Goal: Information Seeking & Learning: Learn about a topic

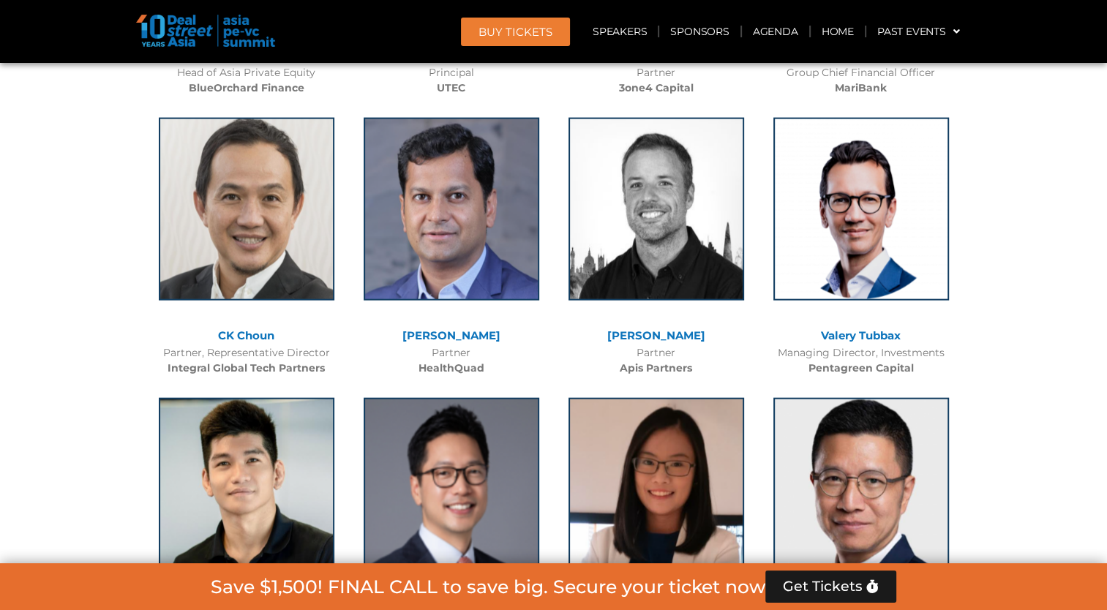
scroll to position [8823, 0]
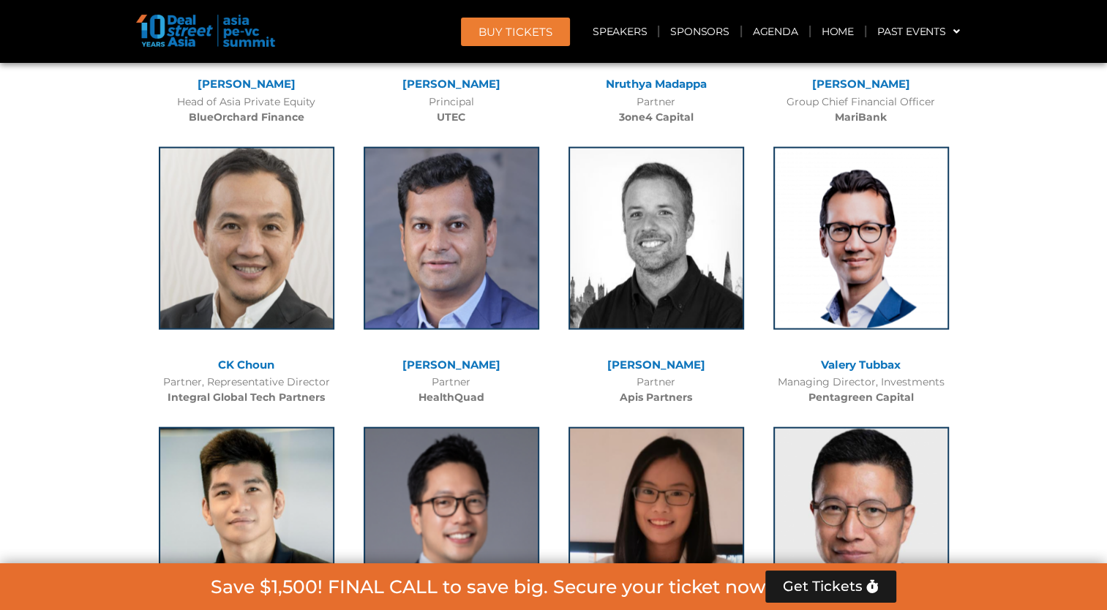
drag, startPoint x: 195, startPoint y: 250, endPoint x: 330, endPoint y: 277, distance: 137.9
click at [330, 277] on div "[PERSON_NAME] Partner, Representative Director Integral Global Tech Partners" at bounding box center [246, 272] width 205 height 281
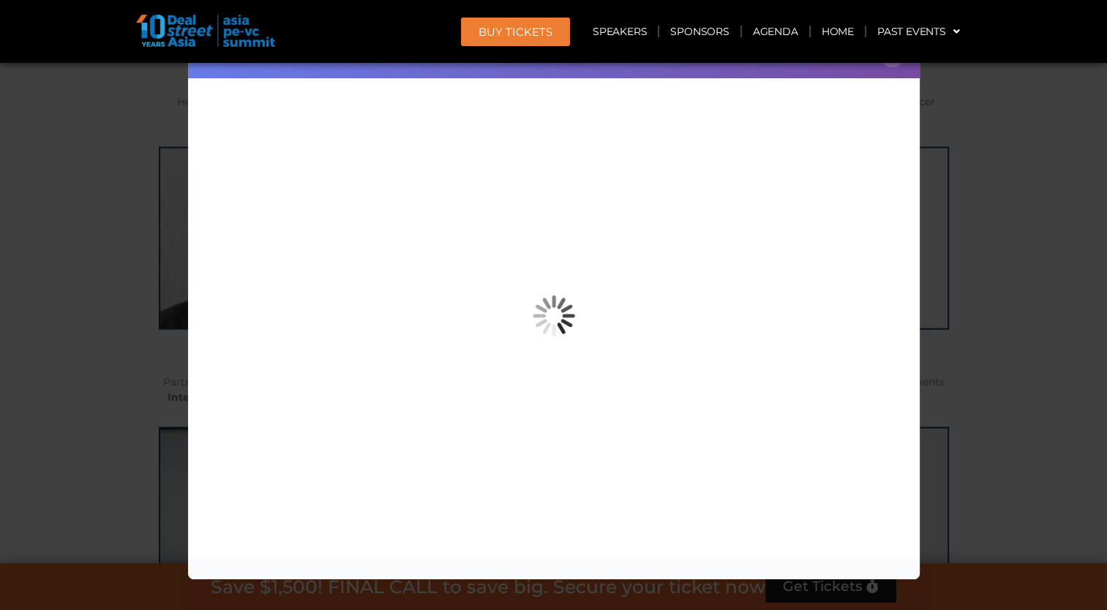
copy div "[PERSON_NAME] Partner, Representative Director"
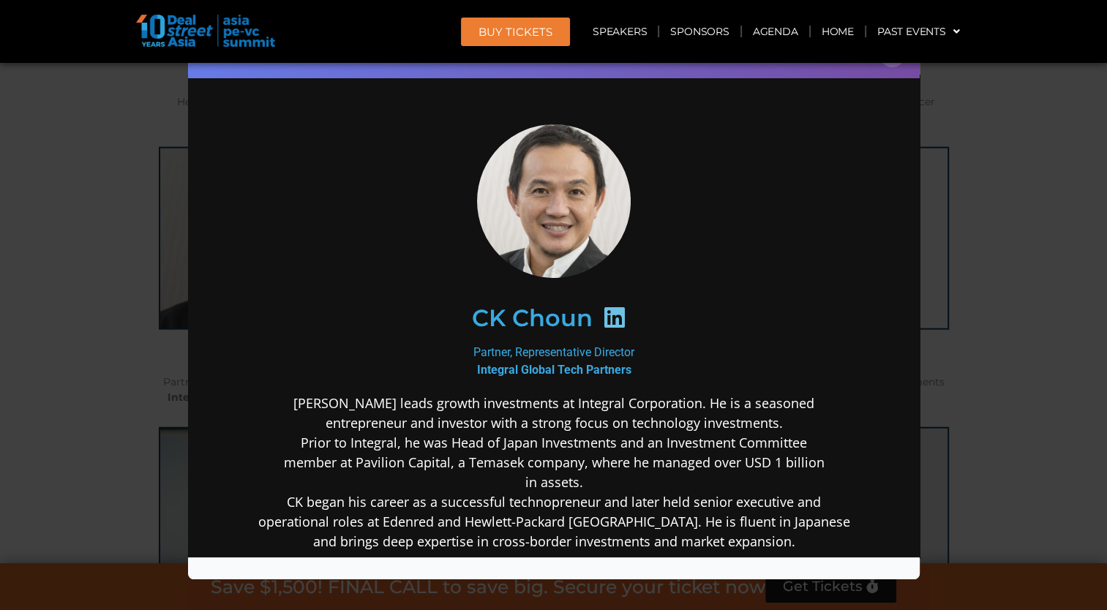
scroll to position [0, 0]
drag, startPoint x: 455, startPoint y: 315, endPoint x: 634, endPoint y: 341, distance: 180.5
click at [634, 341] on div "[PERSON_NAME] Partner, Representative Director Integral Global Tech Partners [P…" at bounding box center [553, 453] width 632 height 659
copy div "[PERSON_NAME] Partner, Representative Director"
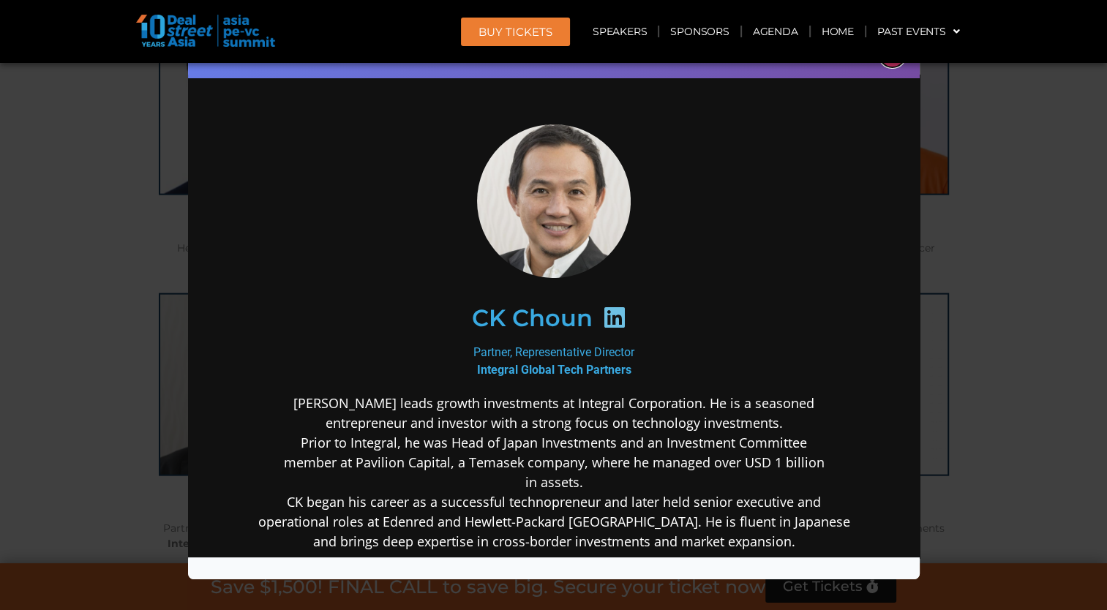
click at [890, 66] on button "×" at bounding box center [893, 55] width 26 height 26
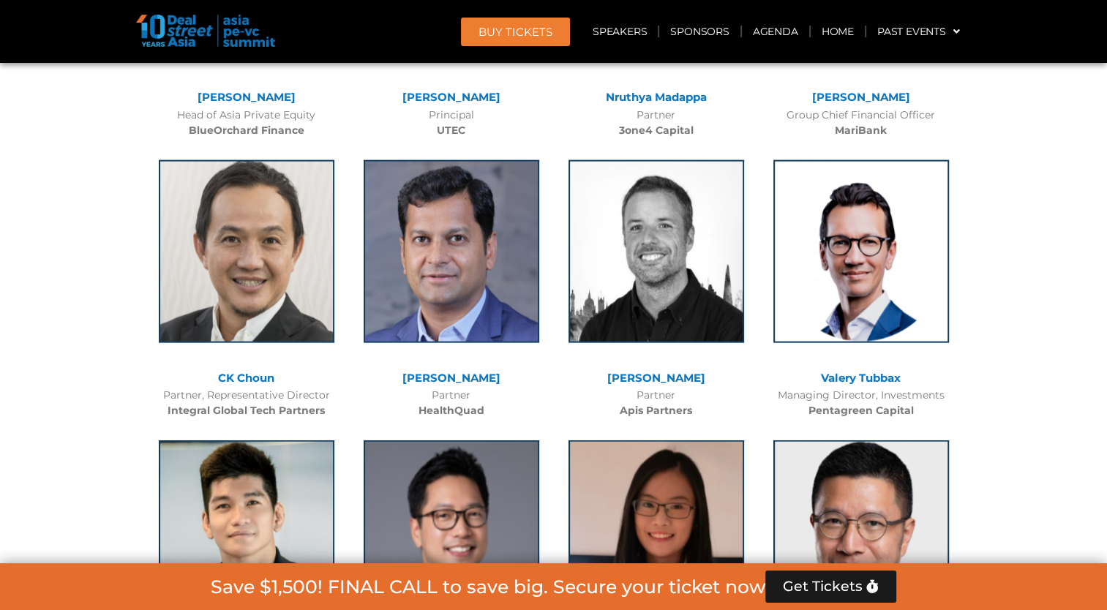
scroll to position [8823, 0]
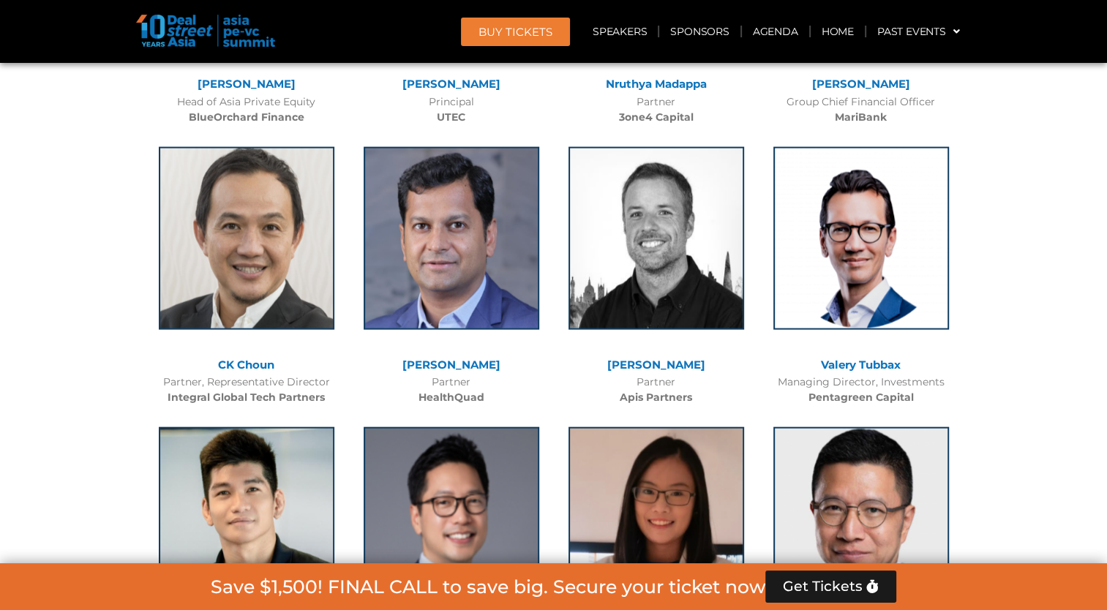
drag, startPoint x: 609, startPoint y: 257, endPoint x: 712, endPoint y: 272, distance: 104.2
click at [712, 272] on div "[PERSON_NAME] Partner Apis Partners" at bounding box center [656, 272] width 205 height 281
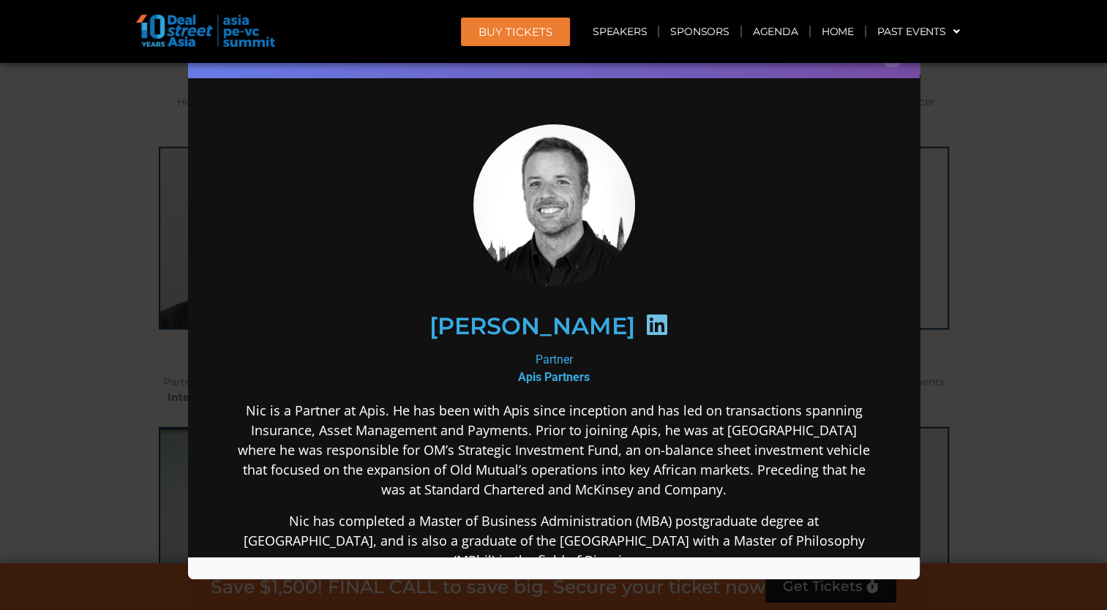
scroll to position [0, 0]
drag, startPoint x: 424, startPoint y: 321, endPoint x: 619, endPoint y: 353, distance: 198.0
click at [619, 353] on div "[PERSON_NAME] Partner Apis Partners Nic is a Partner at Apis. He has been with …" at bounding box center [553, 463] width 632 height 678
copy div "[PERSON_NAME] Partner"
click at [889, 66] on button "×" at bounding box center [893, 55] width 26 height 26
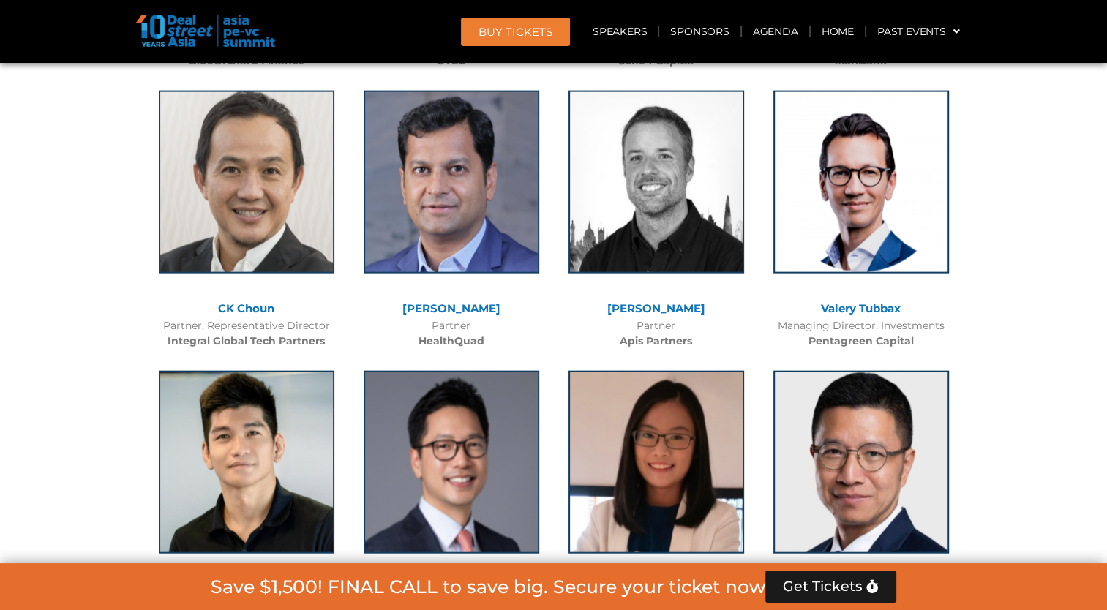
scroll to position [8896, 0]
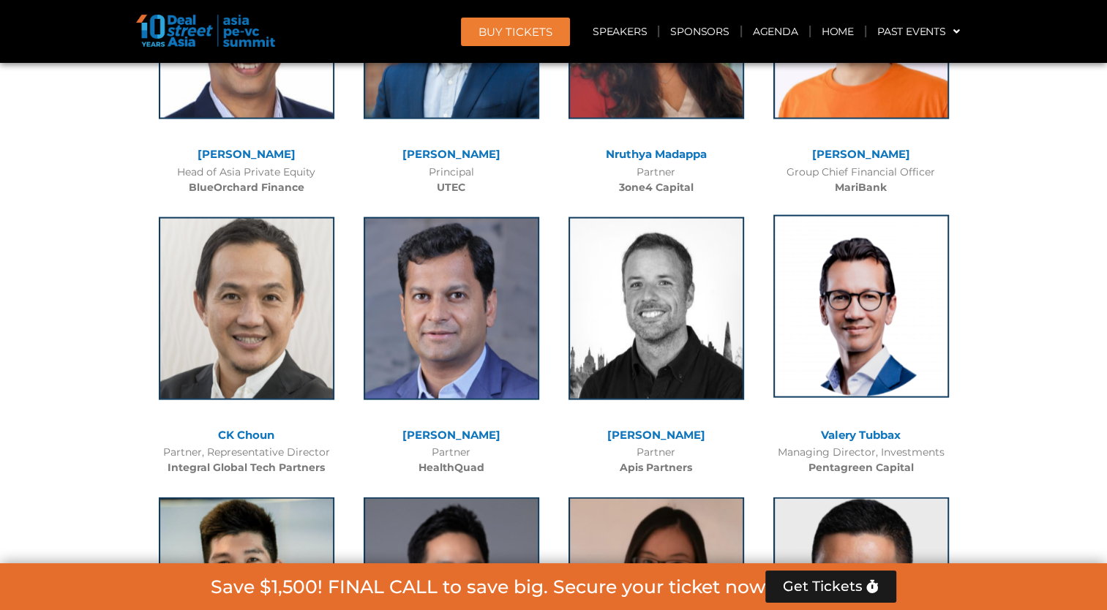
scroll to position [8750, 0]
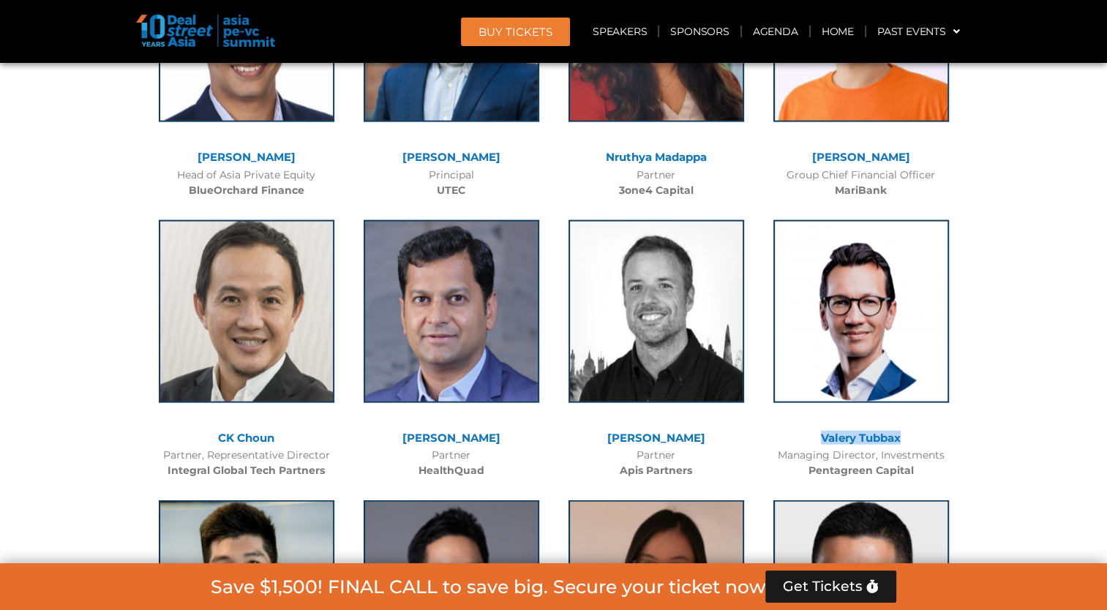
drag, startPoint x: 809, startPoint y: 328, endPoint x: 969, endPoint y: 341, distance: 160.8
click at [795, 322] on div at bounding box center [861, 323] width 190 height 220
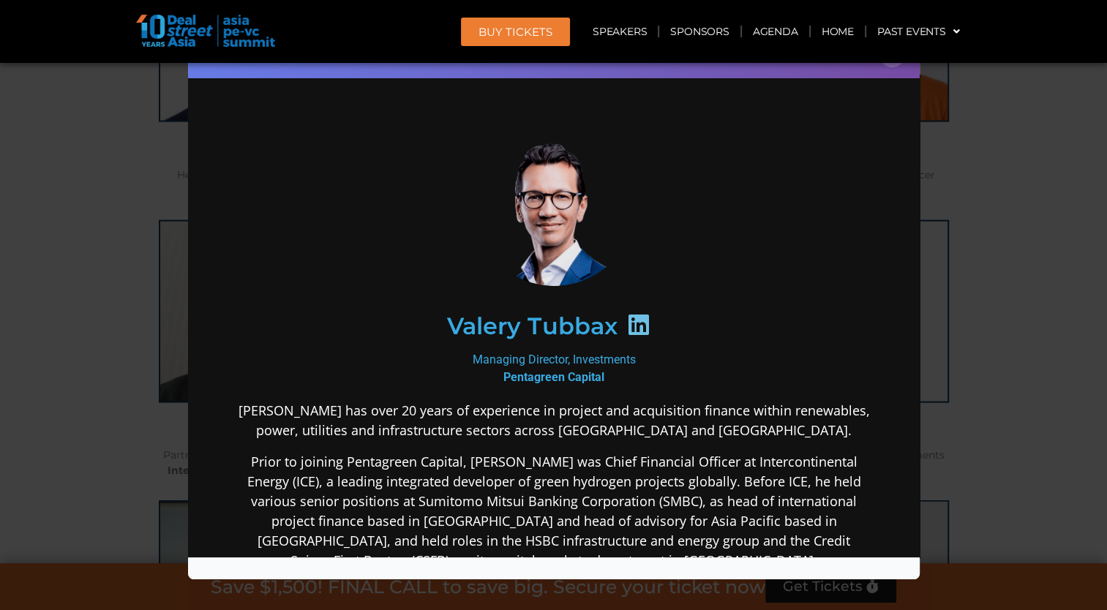
scroll to position [0, 0]
drag, startPoint x: 435, startPoint y: 326, endPoint x: 633, endPoint y: 355, distance: 199.7
click at [633, 355] on div "[PERSON_NAME] Tubbax Managing Director, Investments Pentagreen Capital [PERSON_…" at bounding box center [553, 463] width 632 height 678
copy div "[PERSON_NAME] Managing Director, Investments"
click at [888, 64] on button "×" at bounding box center [893, 55] width 26 height 26
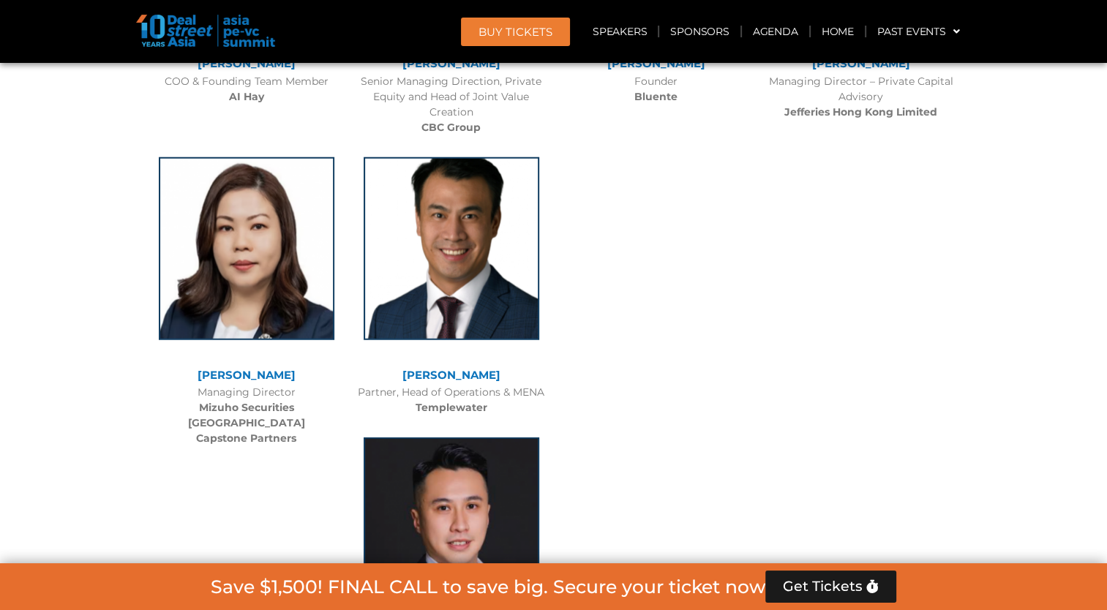
scroll to position [9336, 0]
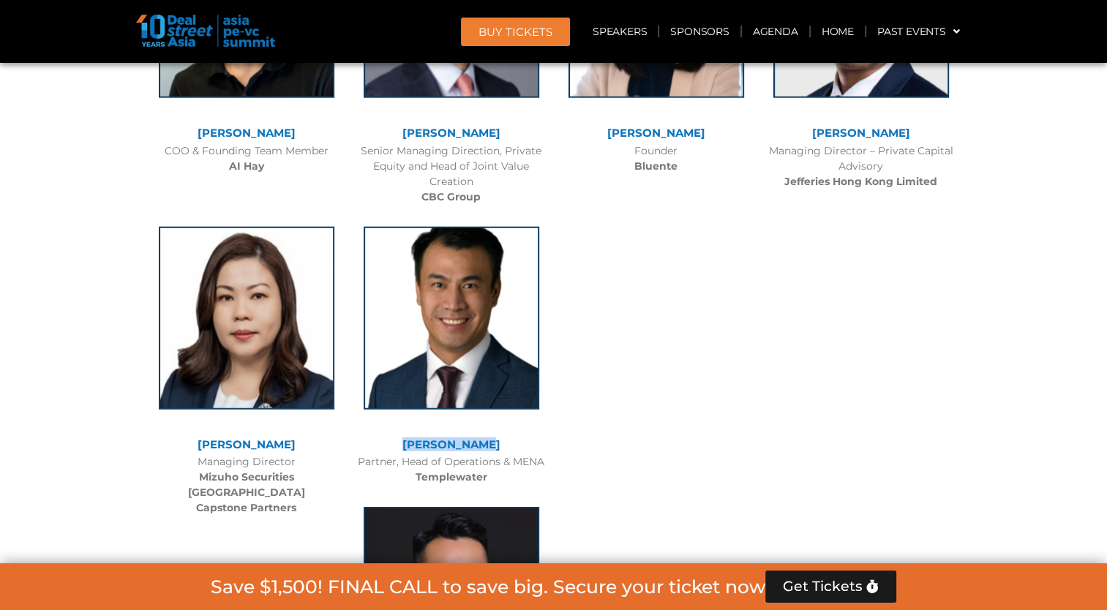
drag, startPoint x: 402, startPoint y: 332, endPoint x: 561, endPoint y: 337, distance: 159.6
drag, startPoint x: 561, startPoint y: 337, endPoint x: 441, endPoint y: 347, distance: 121.2
click at [441, 439] on div "[PERSON_NAME]" at bounding box center [451, 447] width 190 height 16
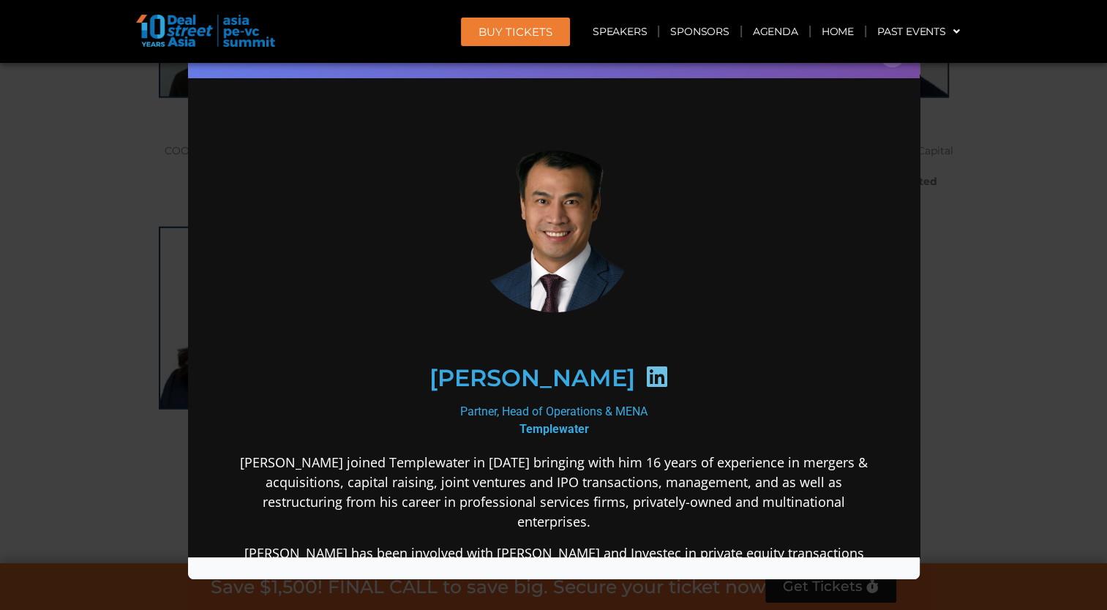
scroll to position [0, 0]
drag, startPoint x: 450, startPoint y: 378, endPoint x: 689, endPoint y: 405, distance: 240.8
click at [689, 405] on div "[PERSON_NAME] Partner, Head of Operations & MENA Templewater [PERSON_NAME] join…" at bounding box center [553, 589] width 632 height 931
copy div "[PERSON_NAME] Partner, Head of Operations & MENA"
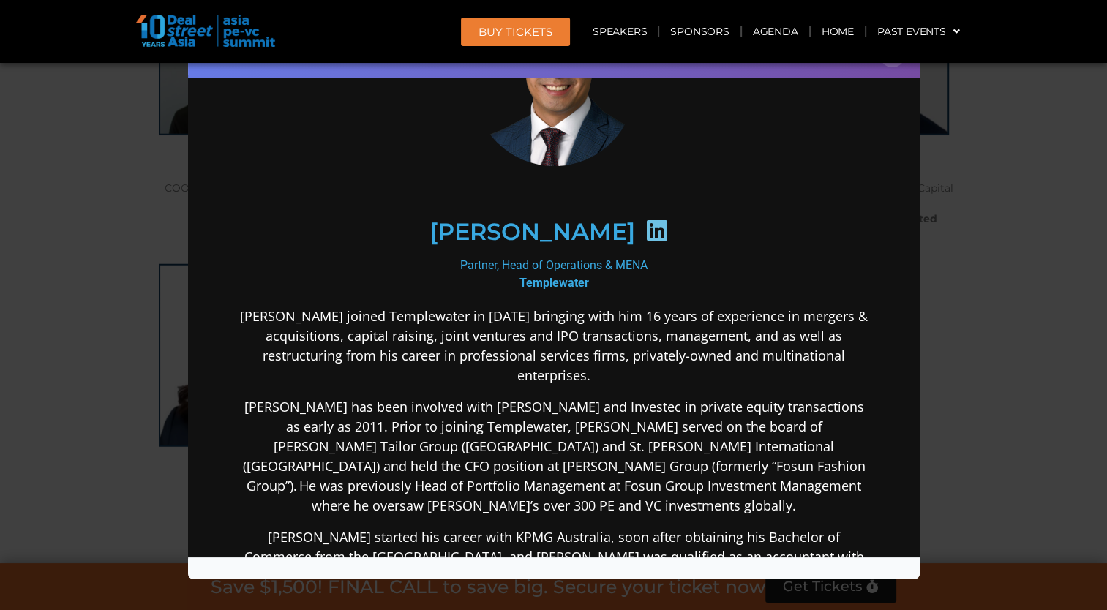
scroll to position [9189, 0]
click at [888, 65] on button "×" at bounding box center [893, 55] width 26 height 26
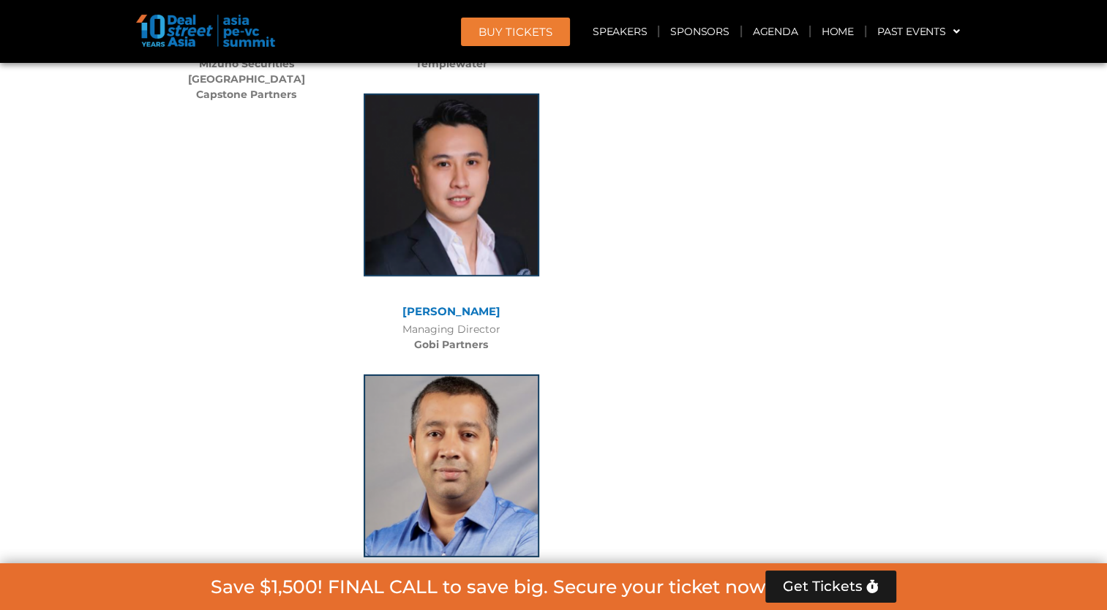
scroll to position [9775, 0]
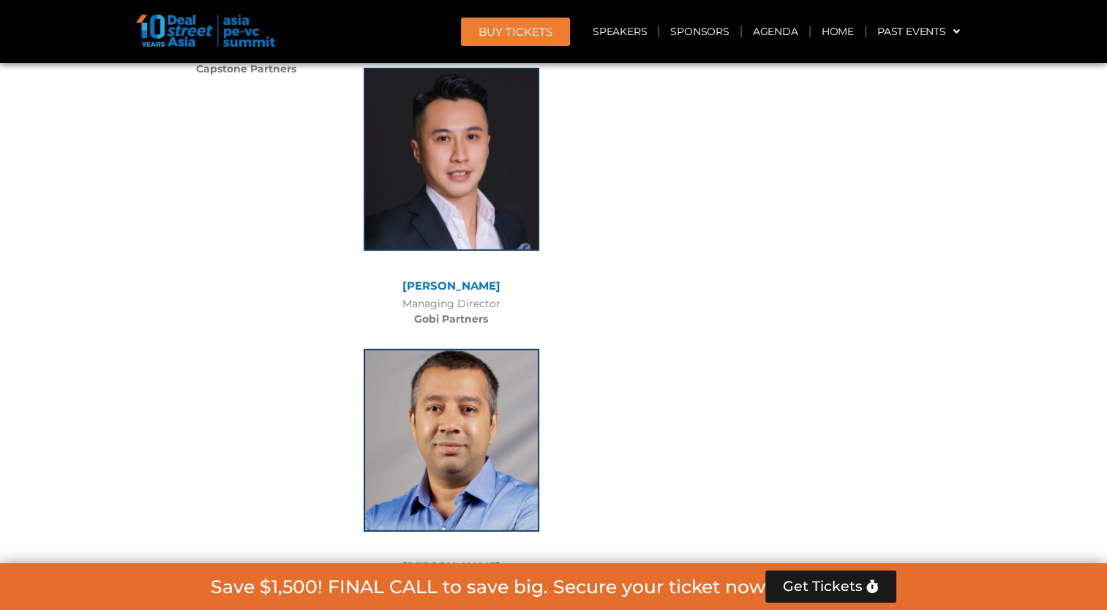
drag, startPoint x: 389, startPoint y: 458, endPoint x: 492, endPoint y: 478, distance: 105.1
click at [492, 478] on div "[PERSON_NAME] Co-Founder Speciale Invest" at bounding box center [451, 474] width 205 height 281
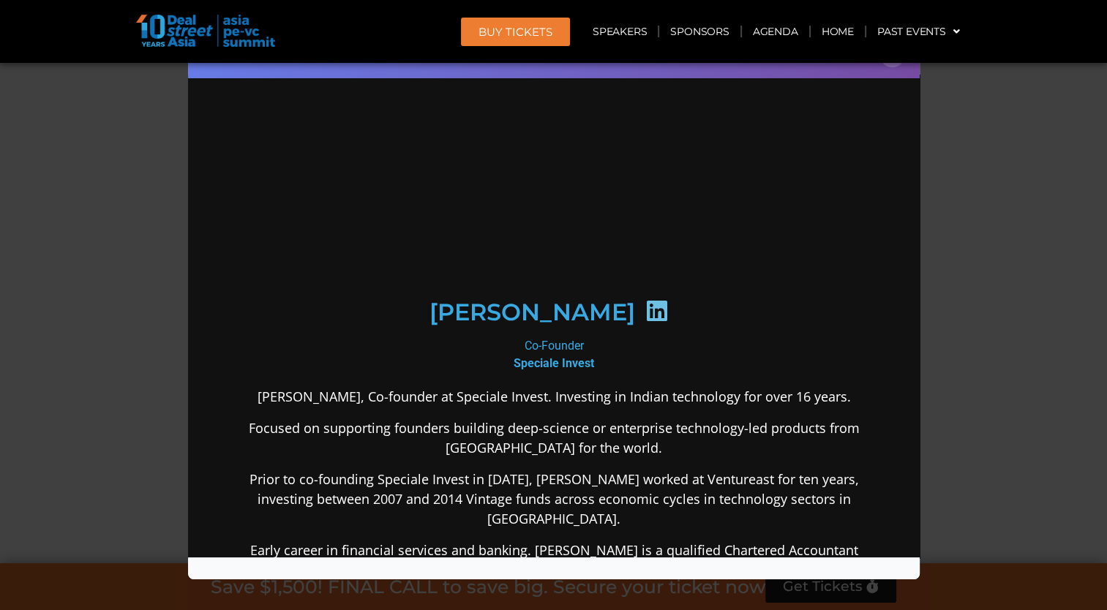
scroll to position [0, 0]
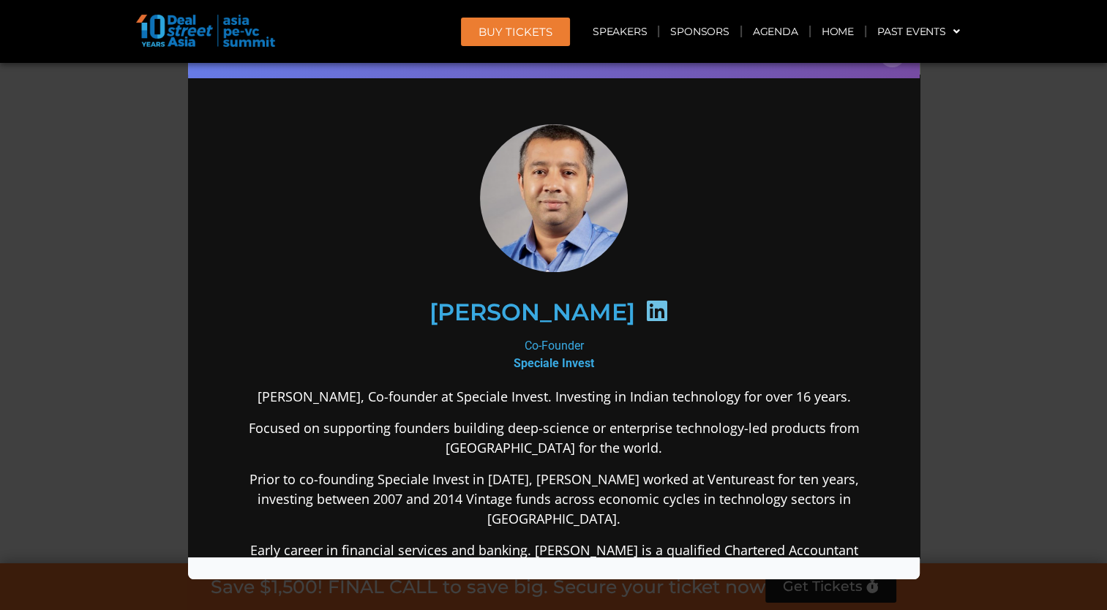
drag, startPoint x: 679, startPoint y: 552, endPoint x: 610, endPoint y: 340, distance: 223.3
click at [610, 340] on div "[PERSON_NAME] Co-Founder Speciale Invest [PERSON_NAME], Co-founder at Speciale …" at bounding box center [553, 467] width 632 height 687
copy div "[PERSON_NAME] Co-Founder"
click at [884, 66] on div "Speaker Profile ×" at bounding box center [554, 55] width 732 height 48
click at [888, 66] on button "×" at bounding box center [893, 55] width 26 height 26
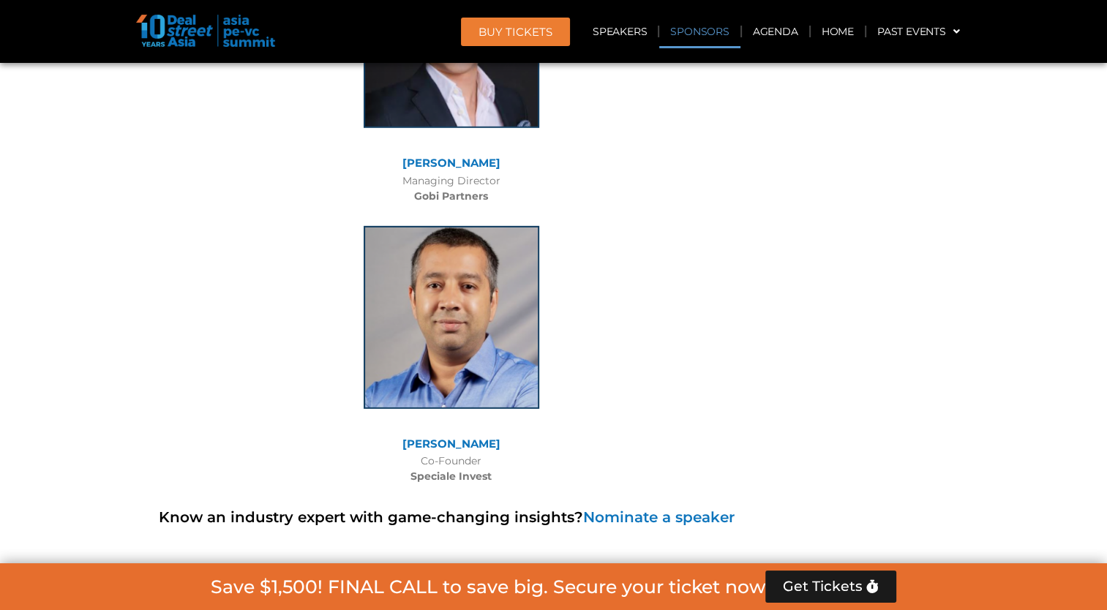
scroll to position [9775, 0]
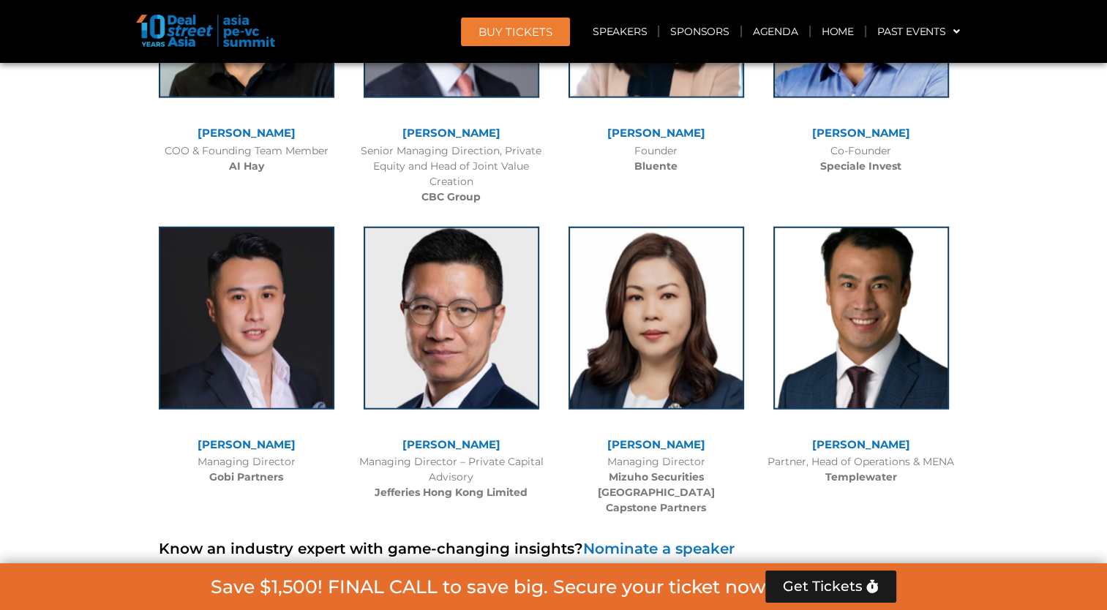
scroll to position [9189, 0]
